Goal: Find specific page/section: Find specific page/section

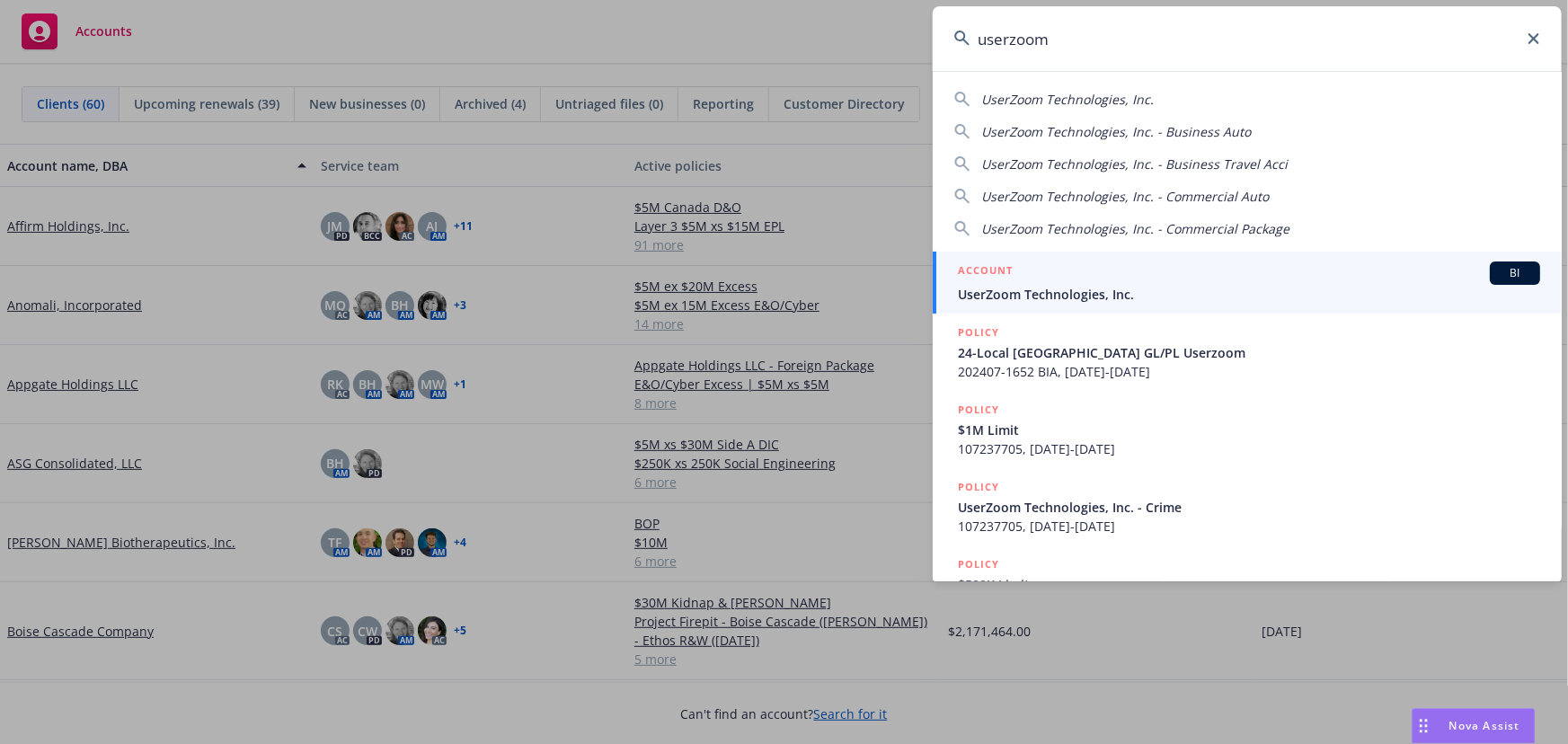
type input "userzoom"
click at [1206, 265] on div "ACCOUNT BI" at bounding box center [1249, 273] width 582 height 23
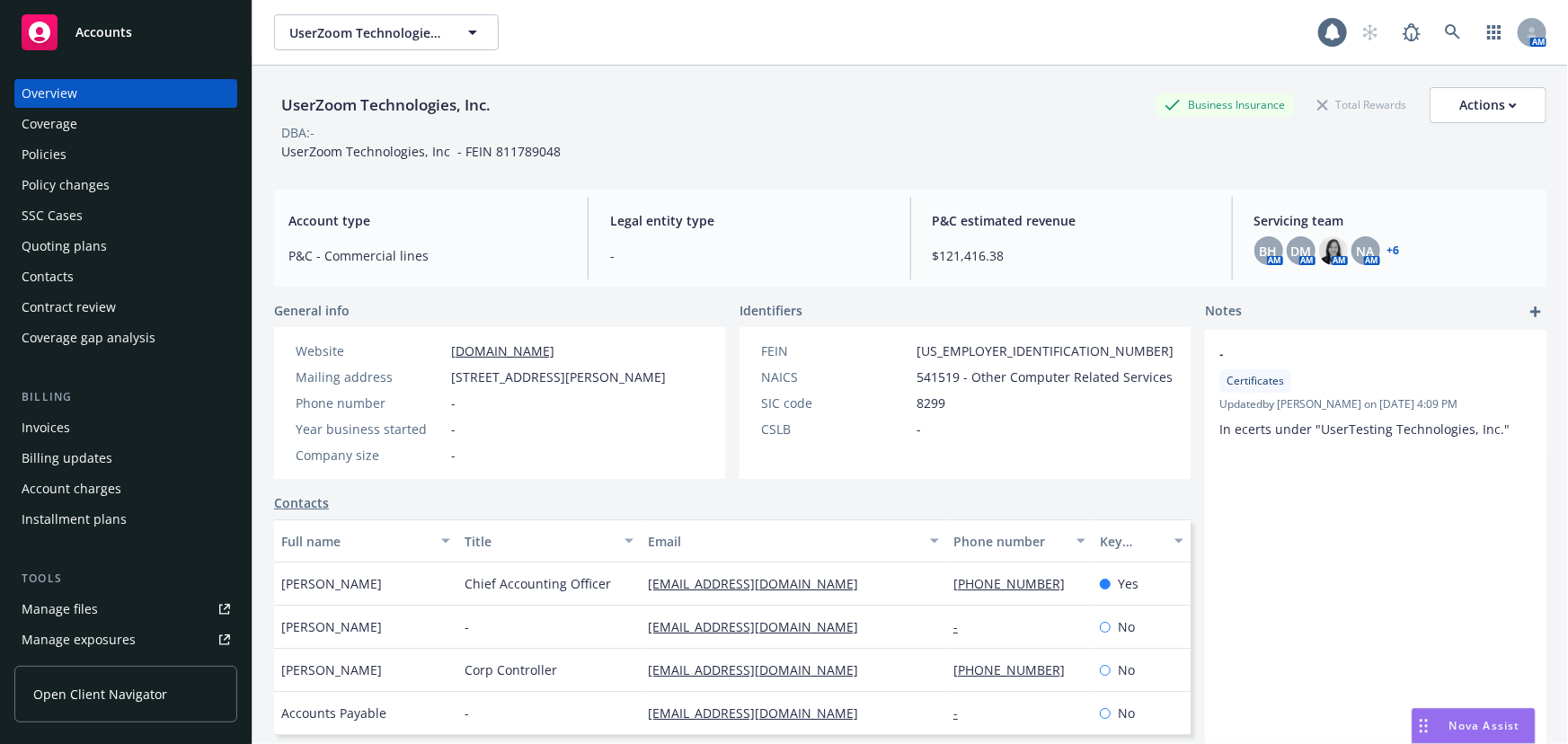
click at [158, 154] on div "Policies" at bounding box center [126, 154] width 209 height 29
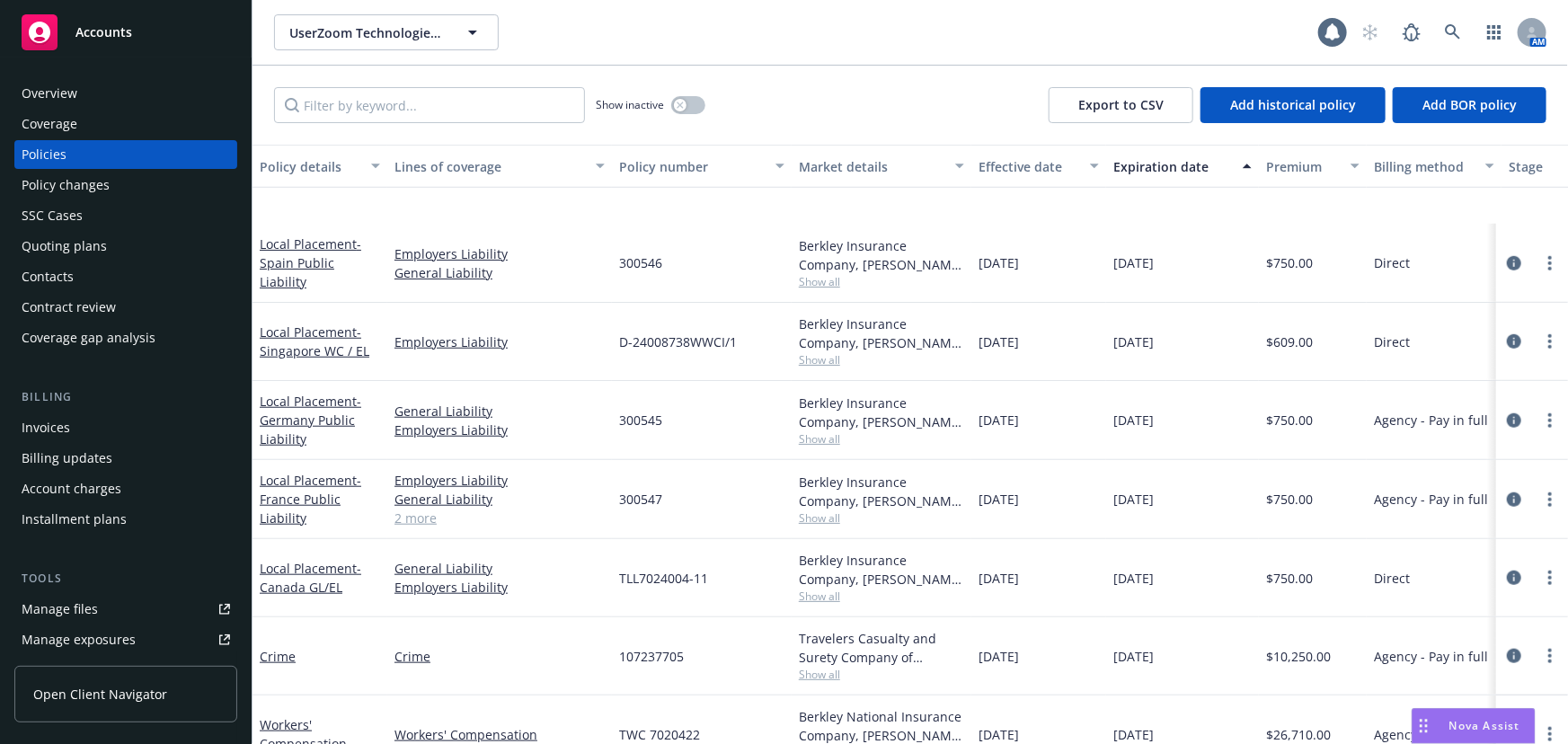
scroll to position [817, 0]
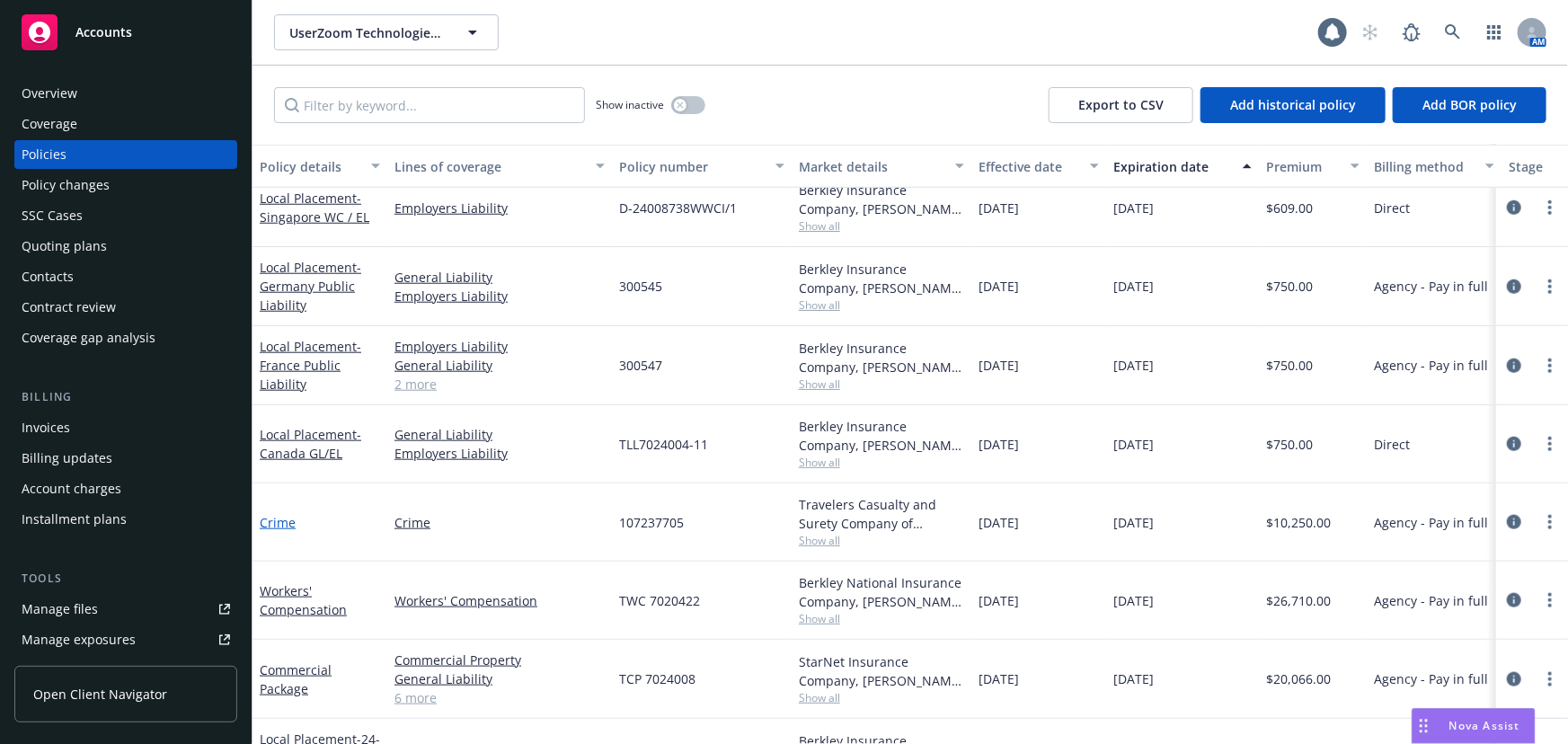
click at [275, 521] on link "Crime" at bounding box center [278, 522] width 36 height 17
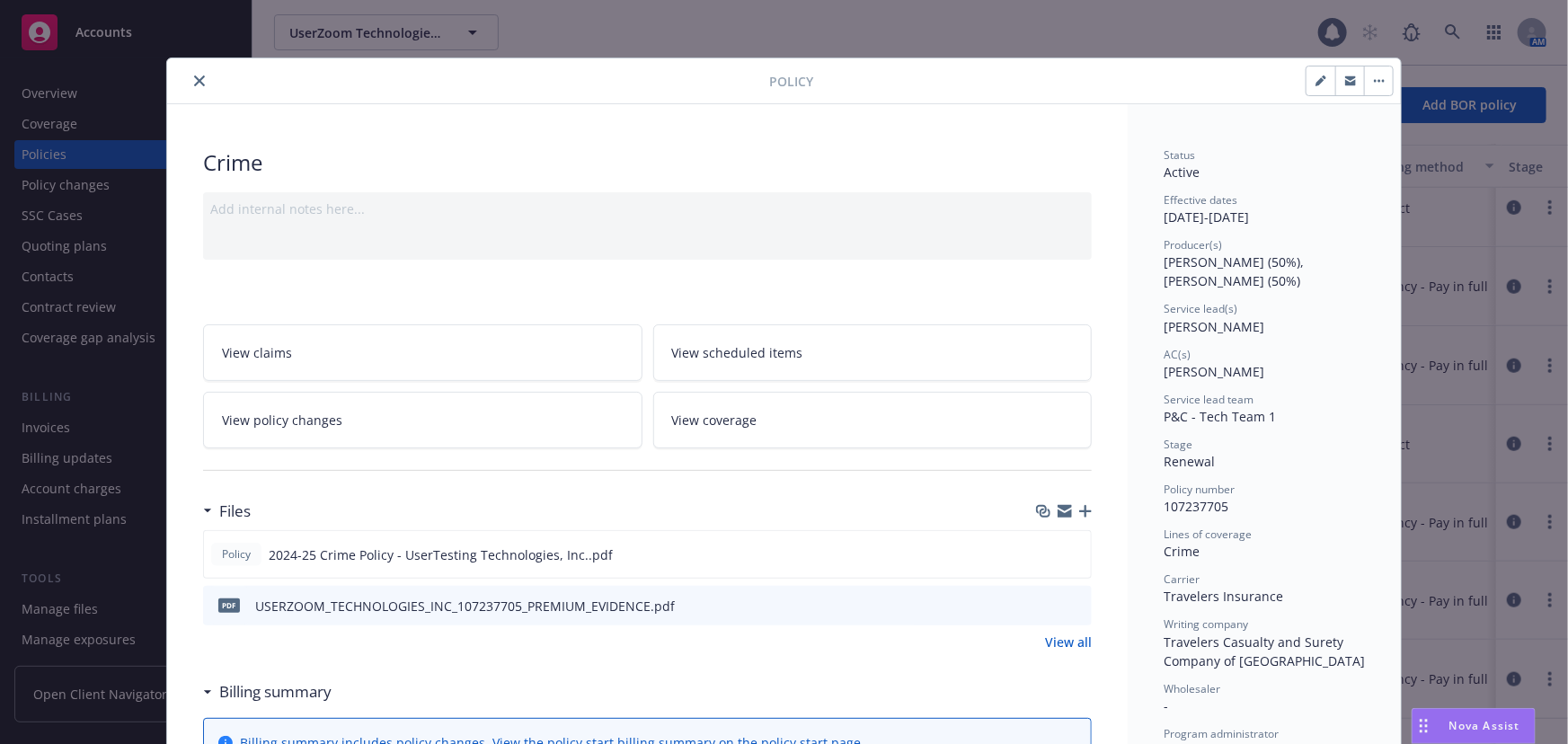
click at [197, 73] on button "close" at bounding box center [200, 81] width 22 height 22
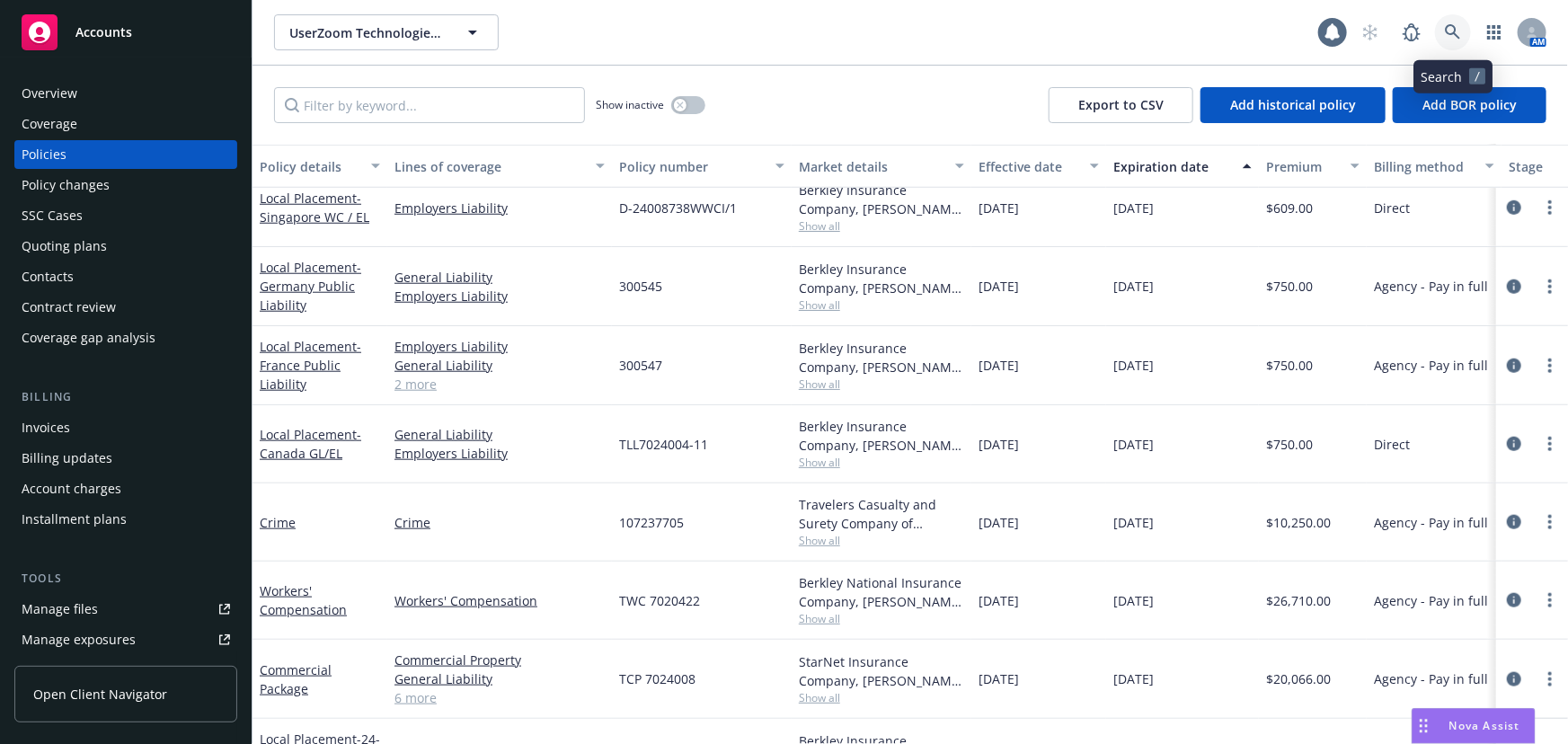
click at [1458, 40] on icon at bounding box center [1453, 32] width 16 height 16
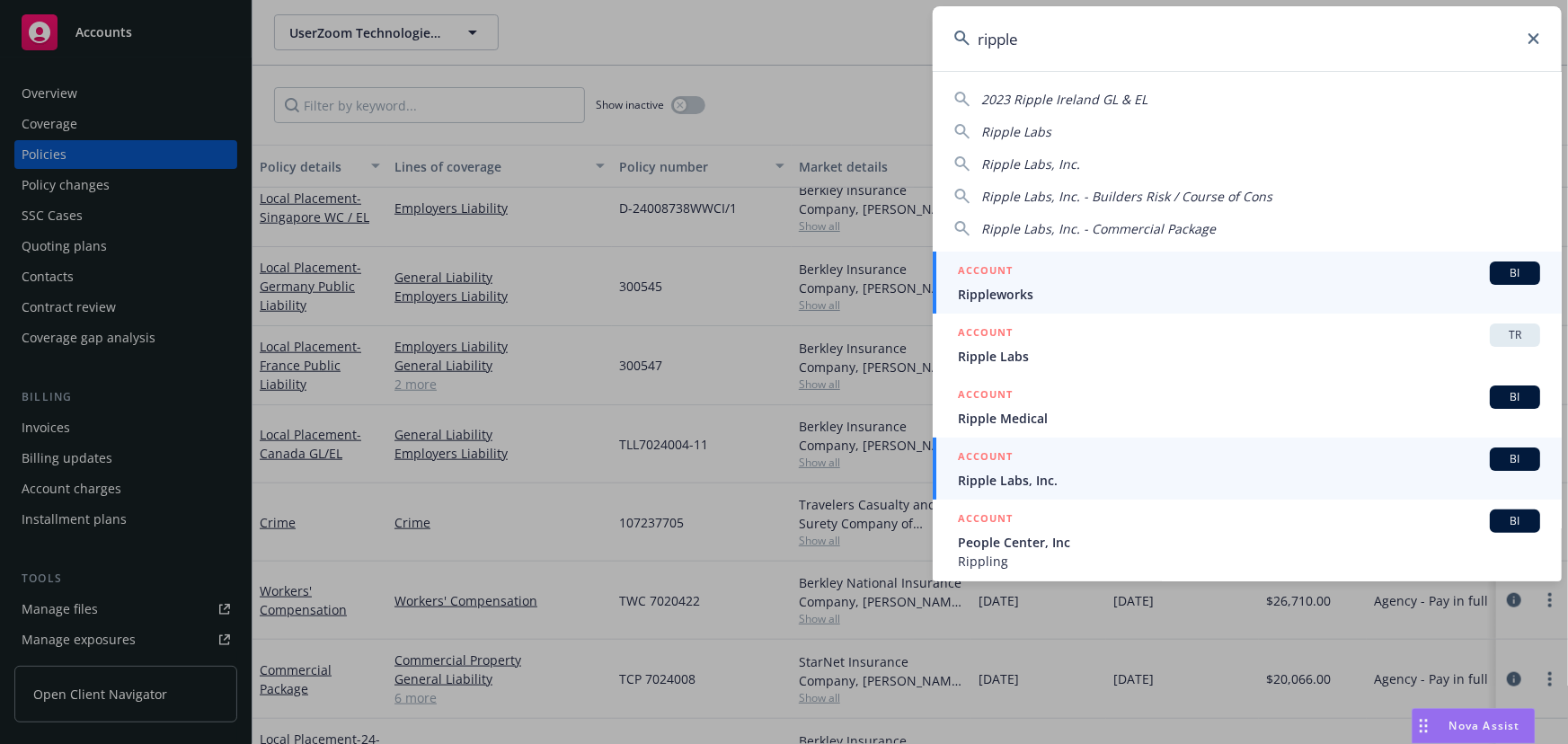
type input "ripple"
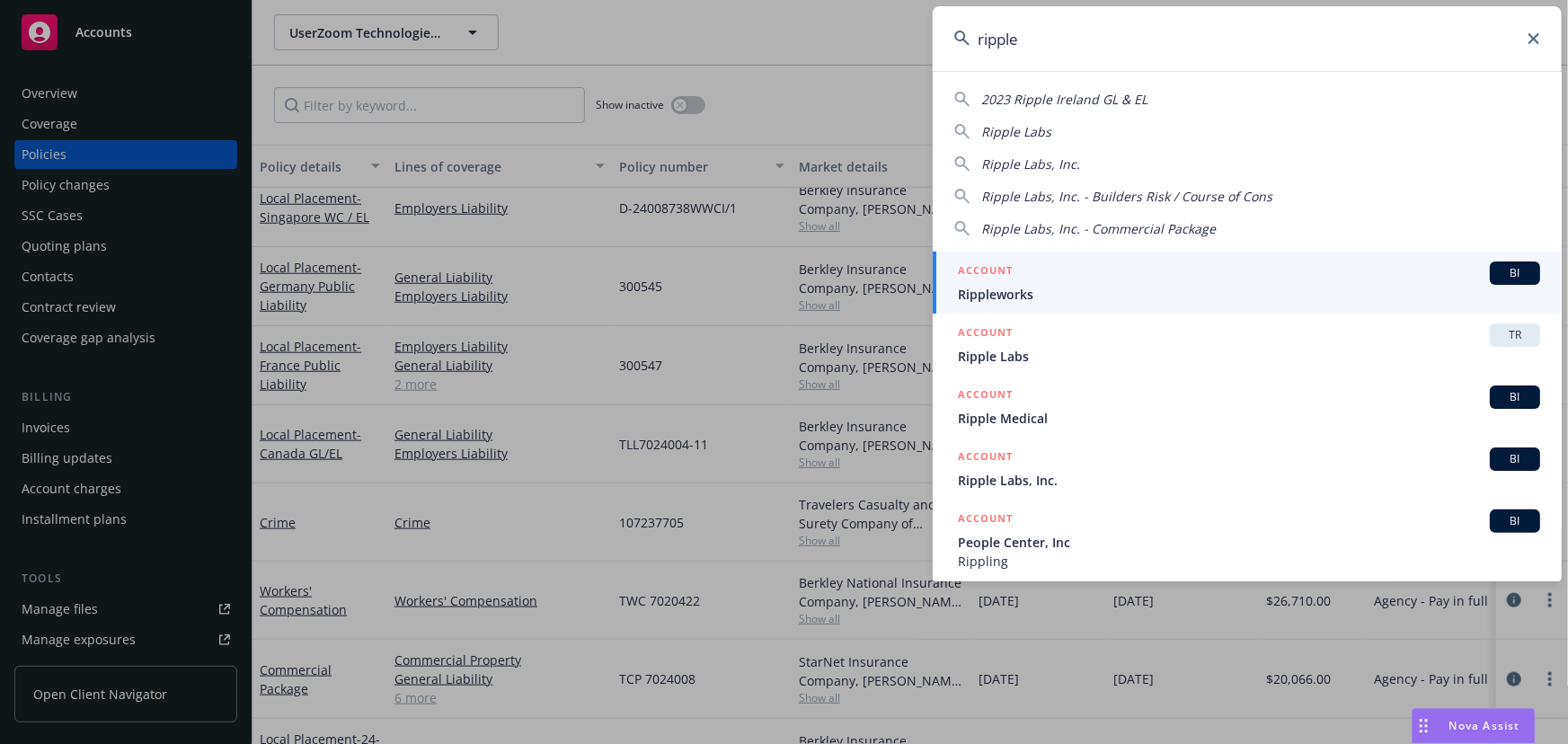
click at [1211, 468] on div "ACCOUNT BI" at bounding box center [1249, 459] width 582 height 23
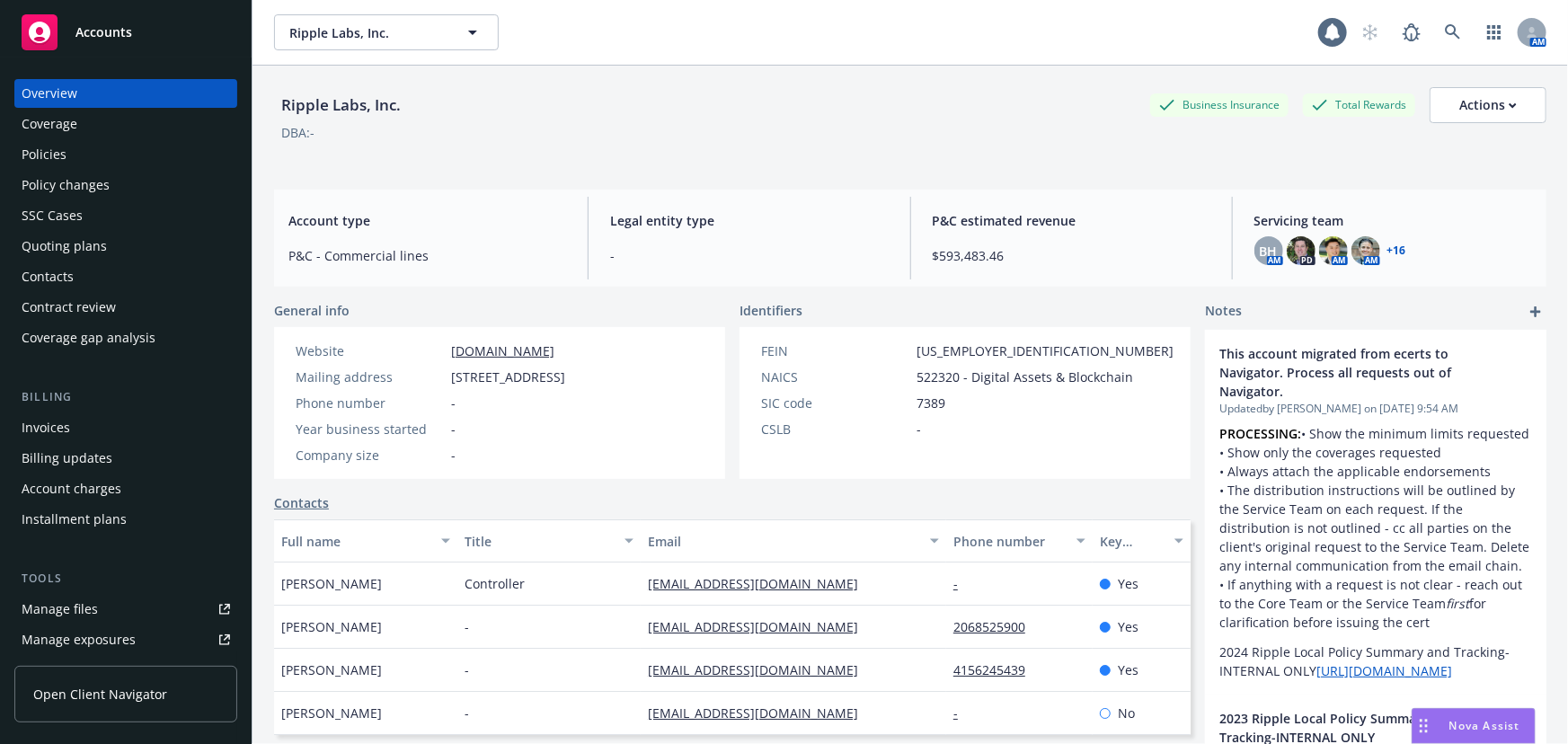
click at [63, 244] on div "Quoting plans" at bounding box center [65, 246] width 86 height 29
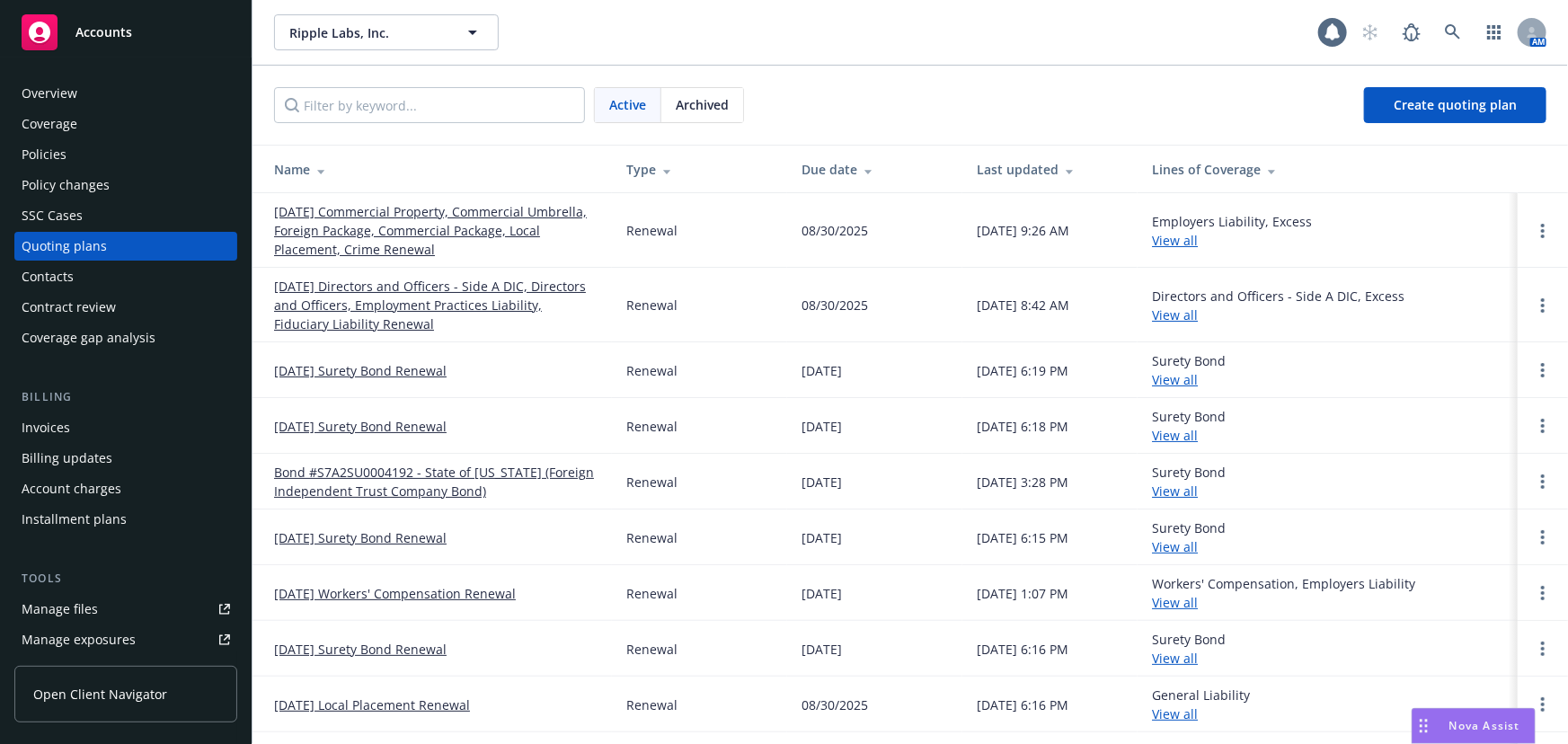
click at [392, 296] on link "[DATE] Directors and Officers - Side A DIC, Directors and Officers, Employment …" at bounding box center [435, 304] width 323 height 57
